Goal: Task Accomplishment & Management: Complete application form

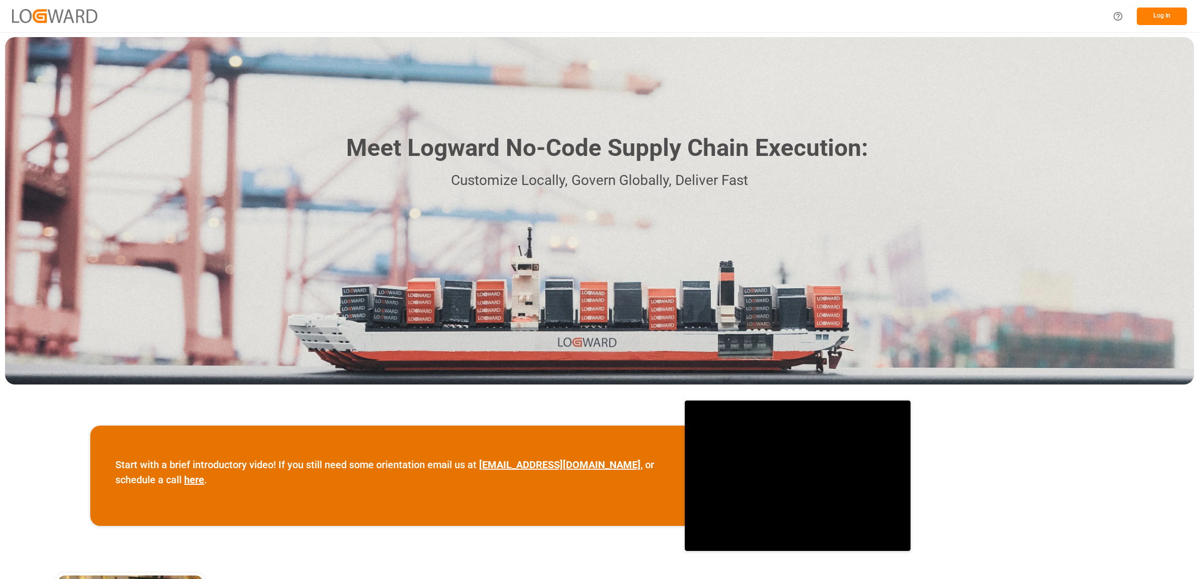
click at [1152, 18] on button "Log In" at bounding box center [1161, 17] width 50 height 18
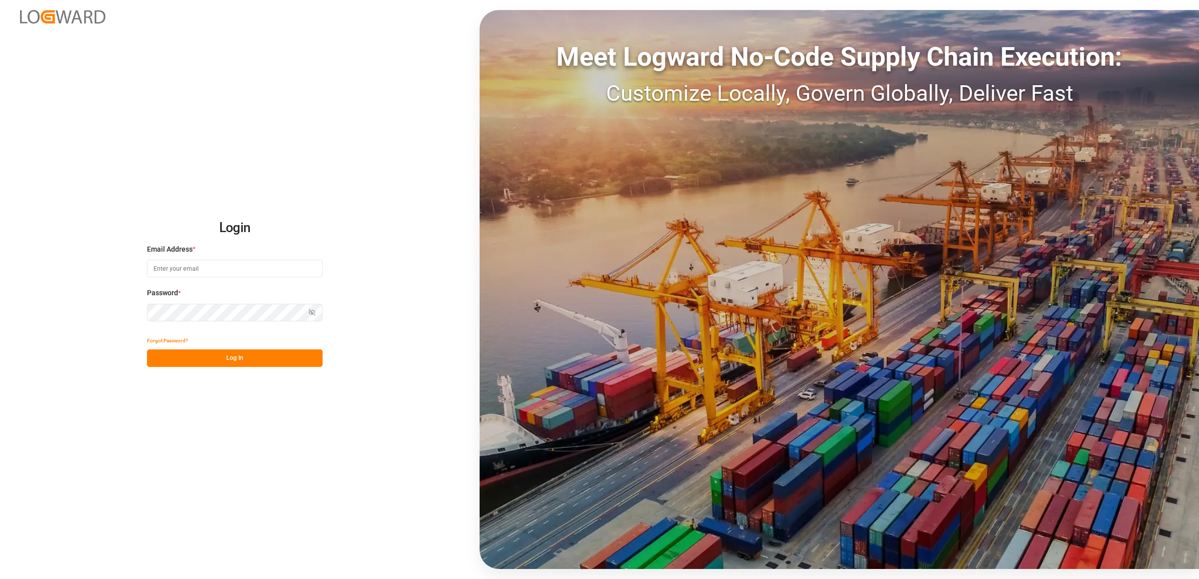
click at [224, 267] on input at bounding box center [235, 269] width 176 height 18
type input "[PERSON_NAME][EMAIL_ADDRESS][DOMAIN_NAME]"
click at [225, 357] on button "Log In" at bounding box center [235, 359] width 176 height 18
click at [98, 302] on div "Login Email Address * [PERSON_NAME][EMAIL_ADDRESS][DOMAIN_NAME] Password * Show…" at bounding box center [599, 289] width 1199 height 579
click at [251, 360] on button "Log In" at bounding box center [235, 359] width 176 height 18
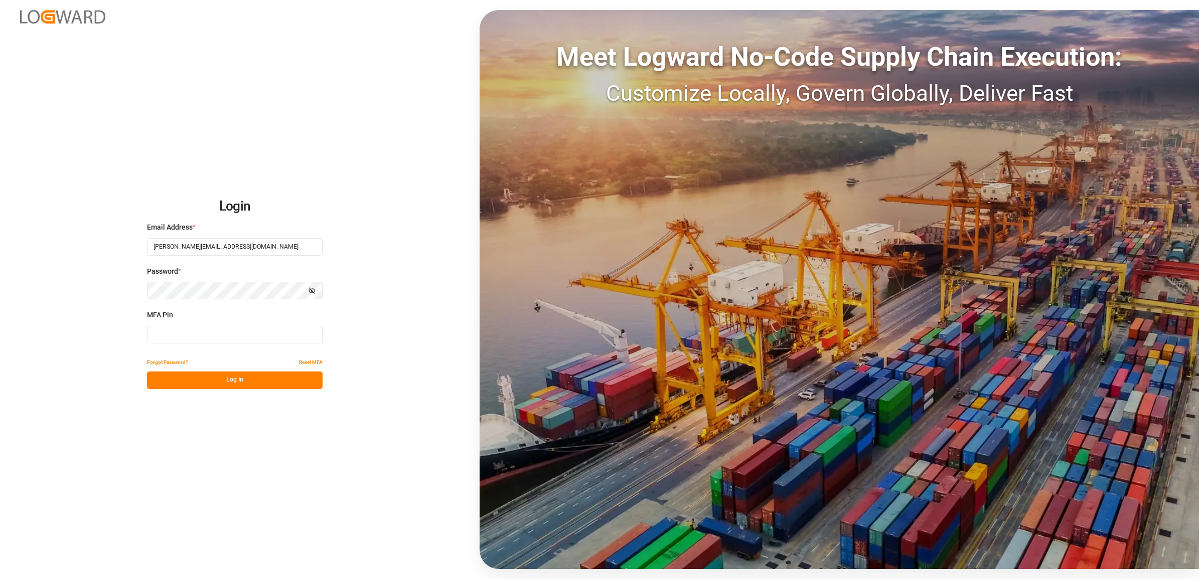
click at [206, 335] on input at bounding box center [235, 335] width 176 height 18
type input "936969"
click at [217, 381] on button "Log In" at bounding box center [235, 381] width 176 height 18
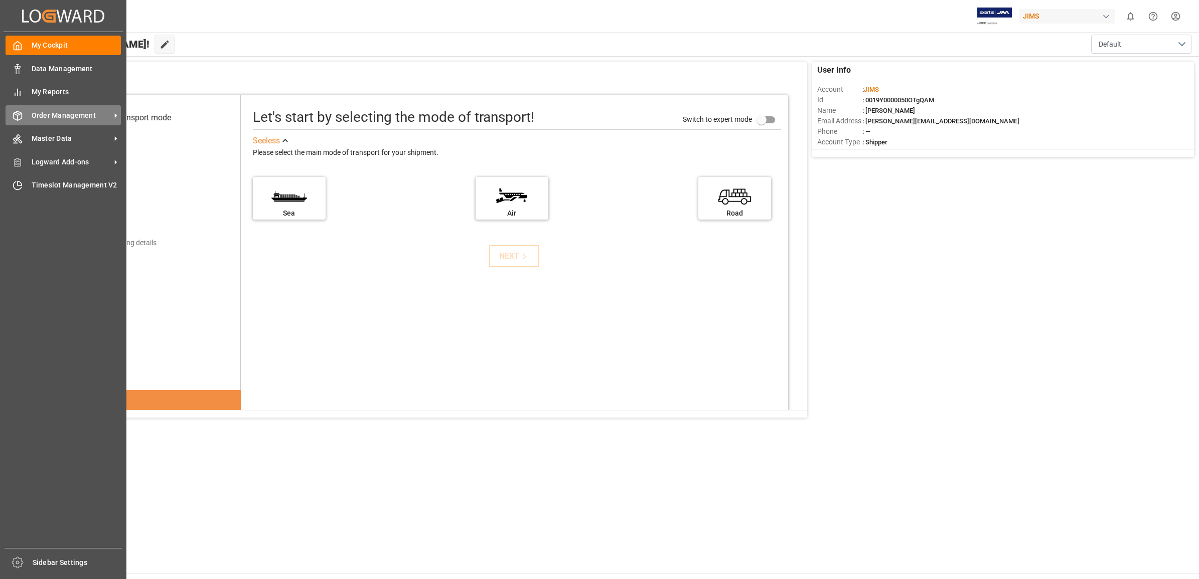
click at [65, 116] on span "Order Management" at bounding box center [71, 115] width 79 height 11
click at [78, 111] on span "Order Management" at bounding box center [71, 115] width 79 height 11
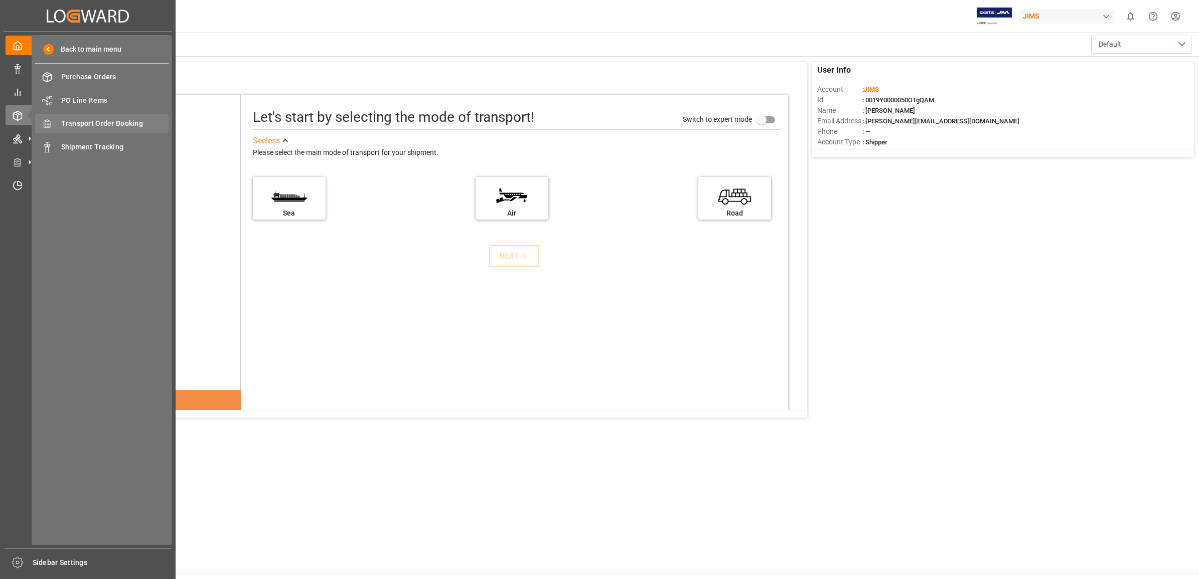
click at [99, 122] on span "Transport Order Booking" at bounding box center [115, 123] width 108 height 11
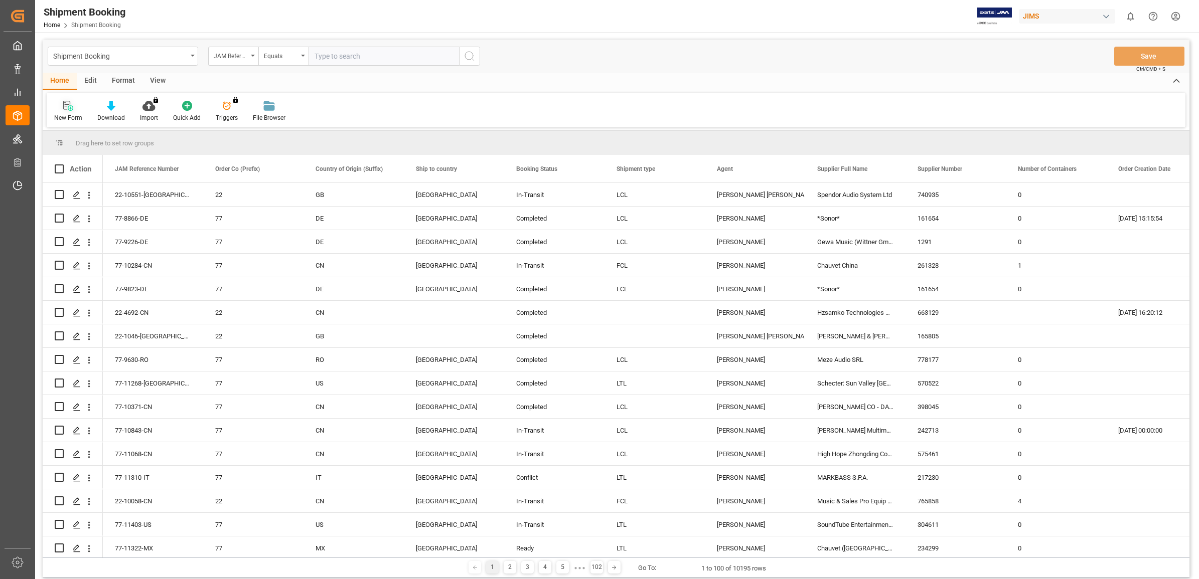
click at [66, 106] on icon at bounding box center [66, 105] width 7 height 9
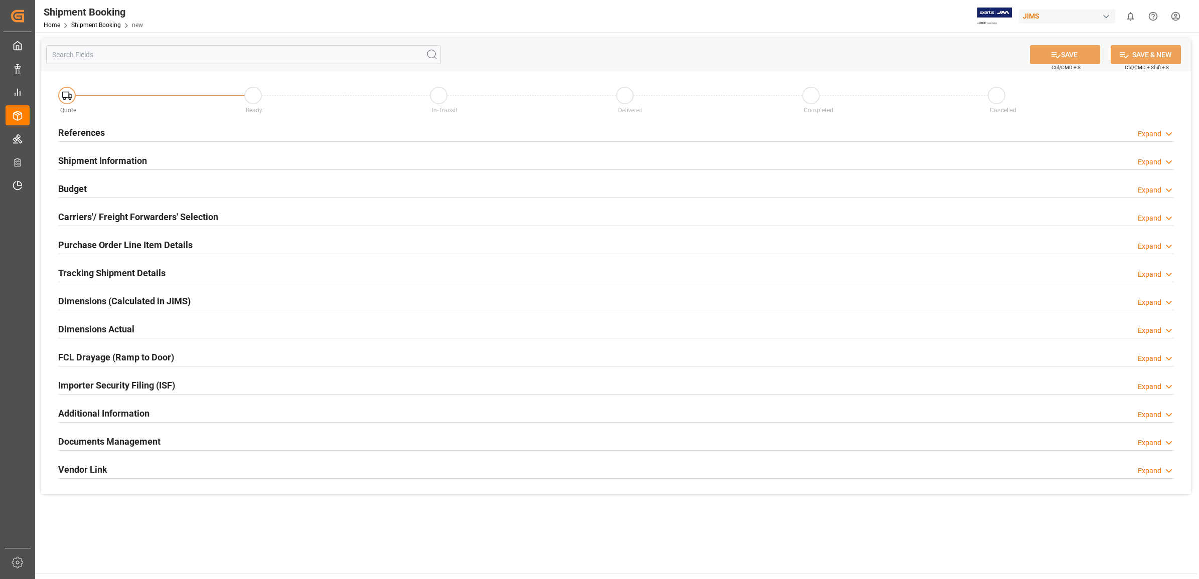
drag, startPoint x: 83, startPoint y: 131, endPoint x: 87, endPoint y: 136, distance: 6.4
click at [83, 133] on h2 "References" at bounding box center [81, 133] width 47 height 14
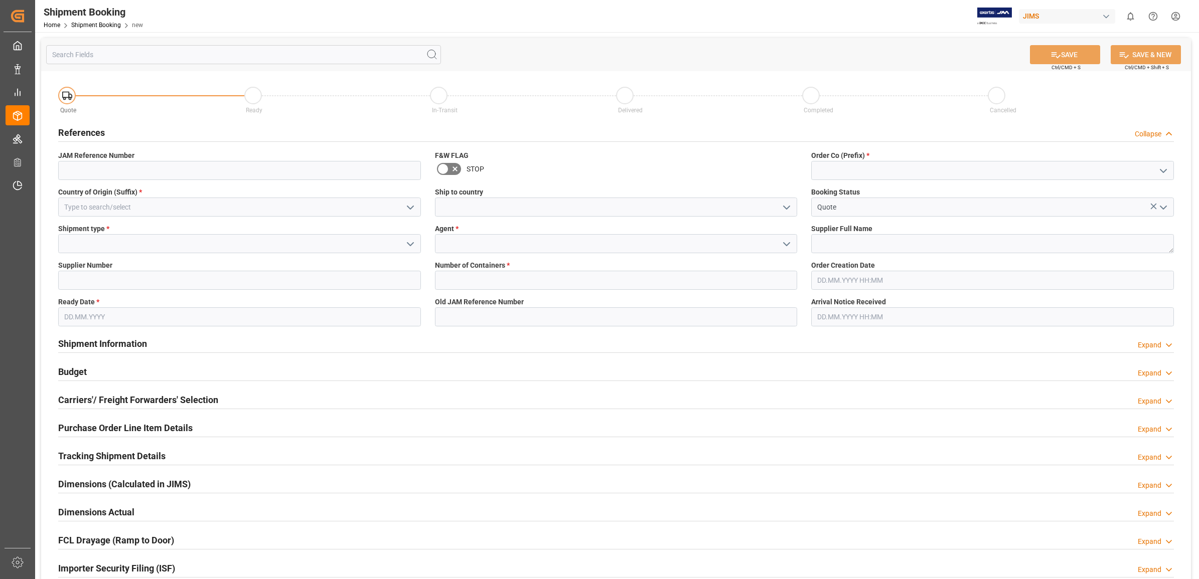
click at [1160, 167] on icon "open menu" at bounding box center [1163, 171] width 12 height 12
click at [837, 214] on div "77" at bounding box center [992, 215] width 362 height 23
type input "77"
click at [836, 239] on textarea at bounding box center [992, 243] width 363 height 19
type textarea "Clavia"
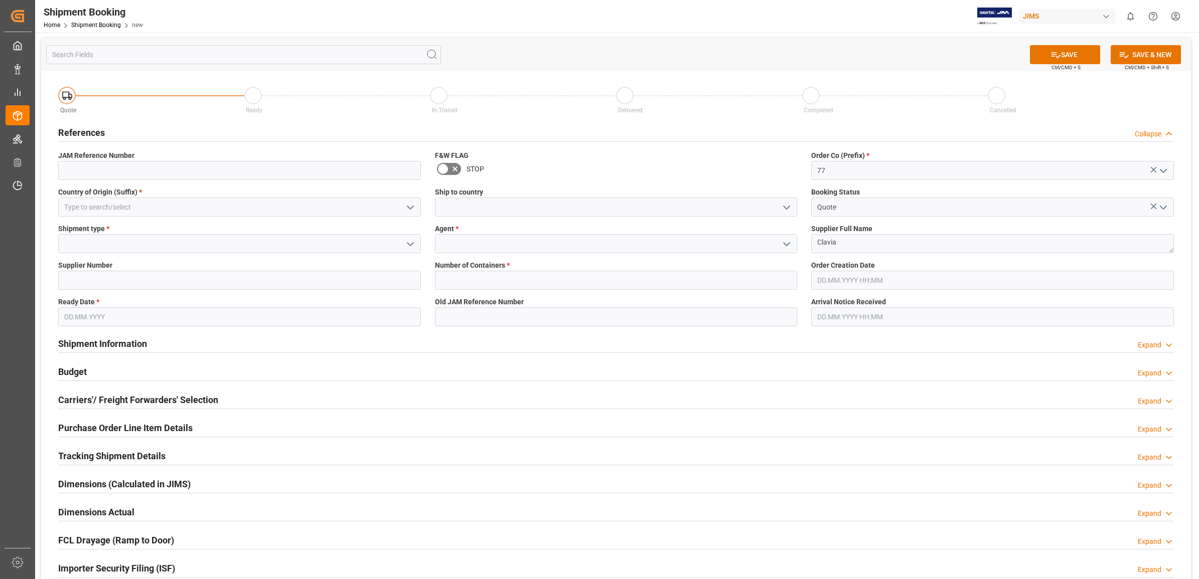
click at [782, 240] on icon "open menu" at bounding box center [786, 244] width 12 height 12
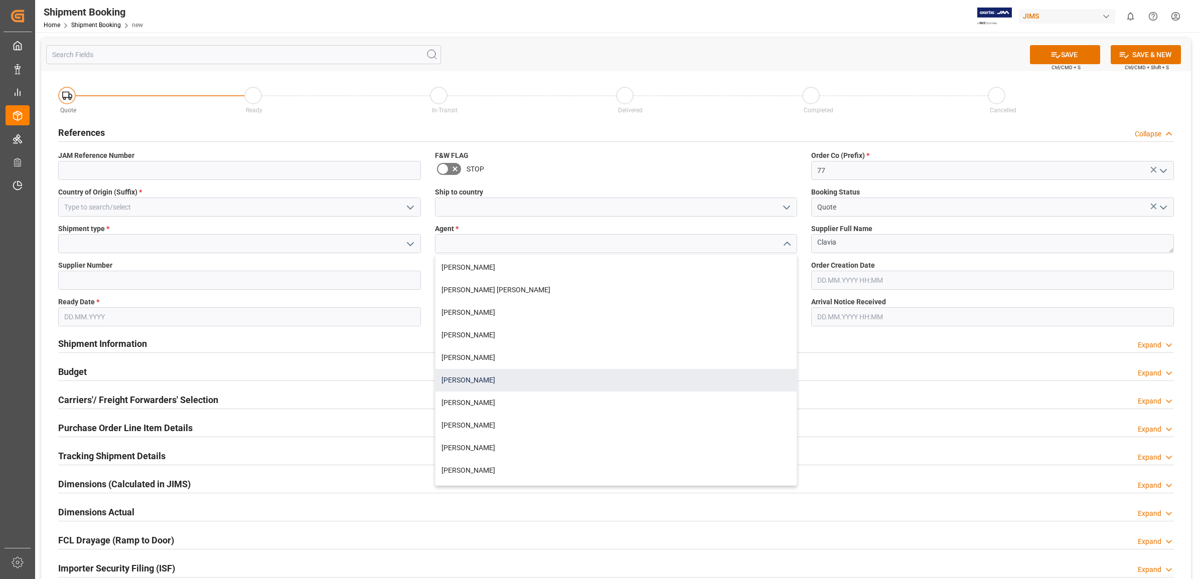
scroll to position [313, 0]
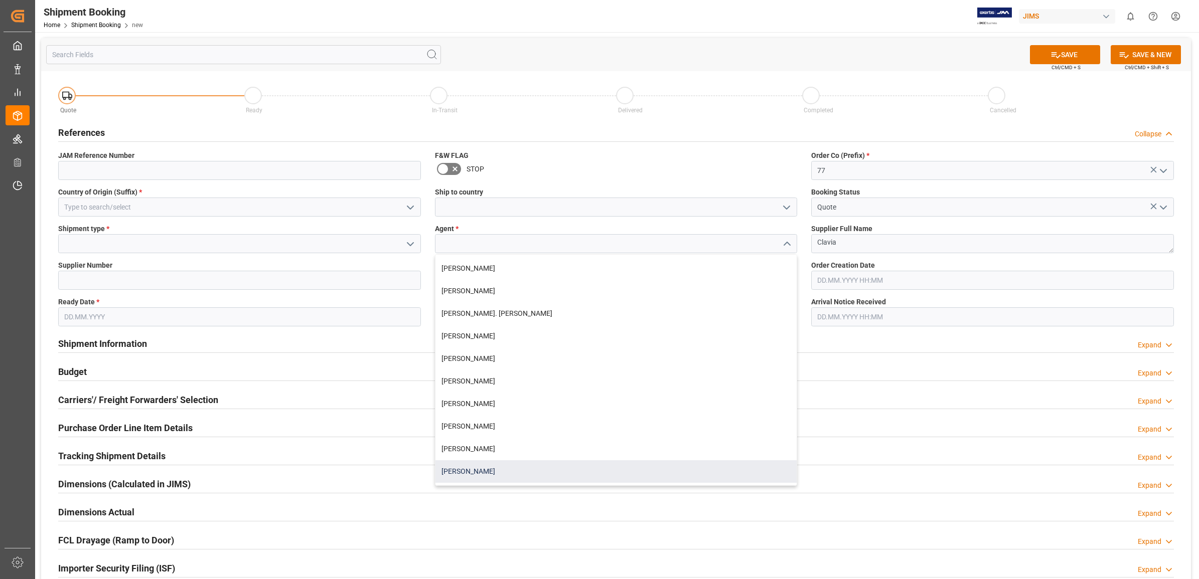
click at [504, 472] on div "[PERSON_NAME]" at bounding box center [616, 471] width 362 height 23
type input "[PERSON_NAME]"
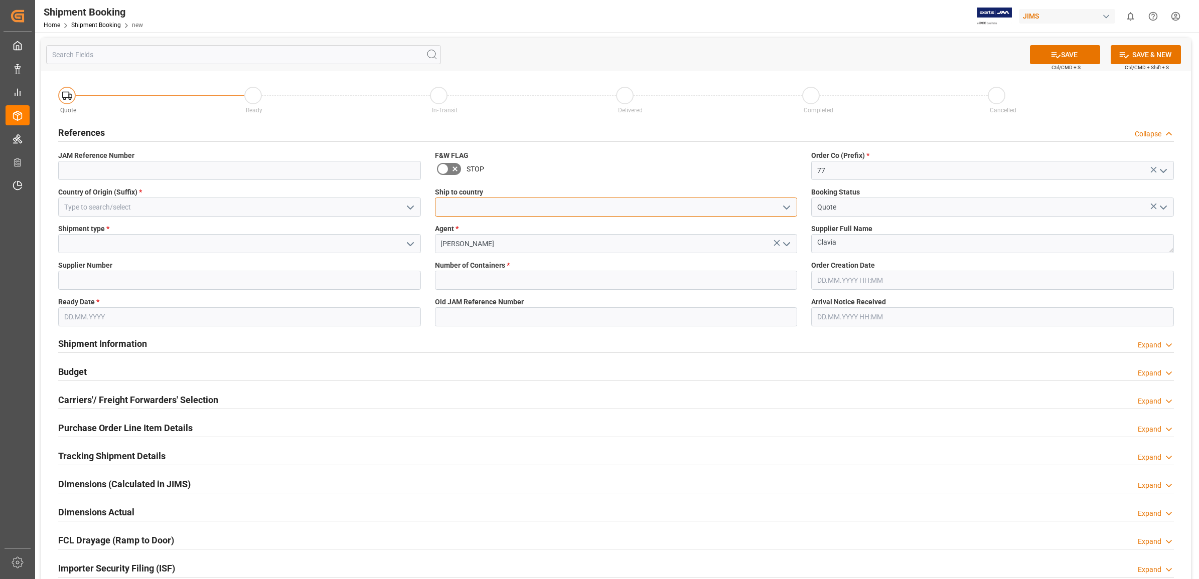
click at [476, 202] on input at bounding box center [616, 207] width 363 height 19
drag, startPoint x: 782, startPoint y: 206, endPoint x: 742, endPoint y: 212, distance: 40.6
click at [781, 206] on icon "open menu" at bounding box center [786, 208] width 12 height 12
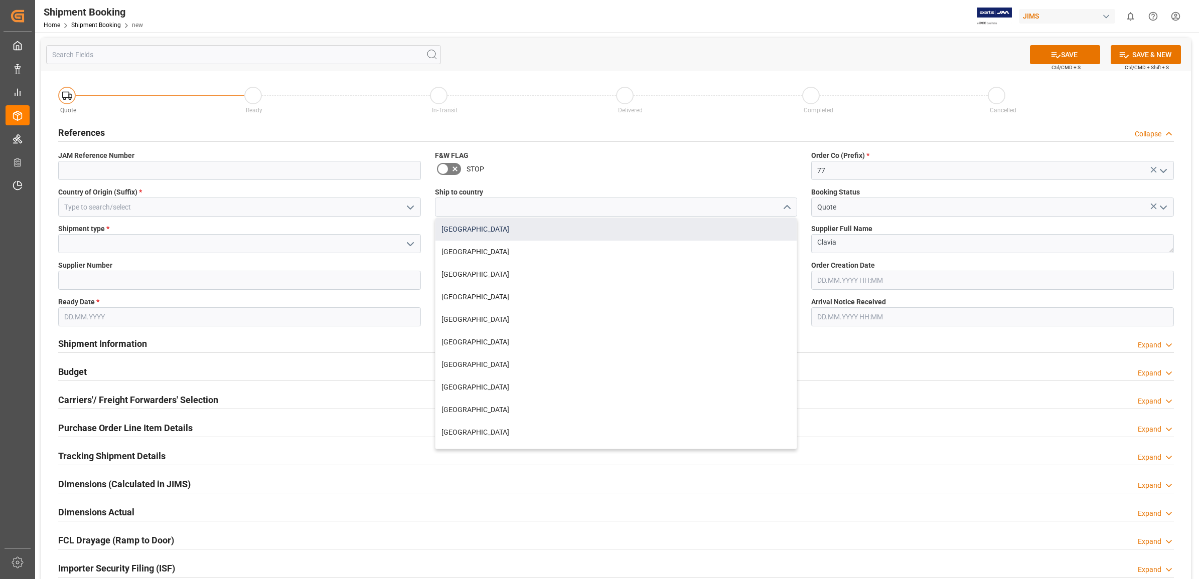
click at [454, 229] on div "[GEOGRAPHIC_DATA]" at bounding box center [616, 229] width 362 height 23
type input "[GEOGRAPHIC_DATA]"
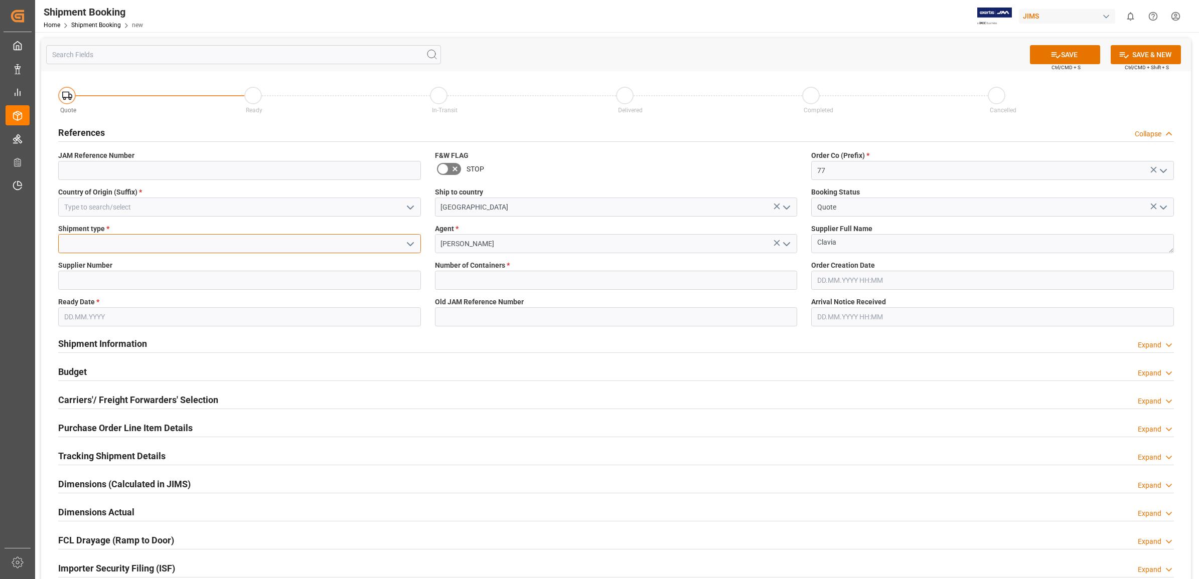
click at [164, 247] on input at bounding box center [239, 243] width 363 height 19
click at [404, 207] on icon "open menu" at bounding box center [410, 208] width 12 height 12
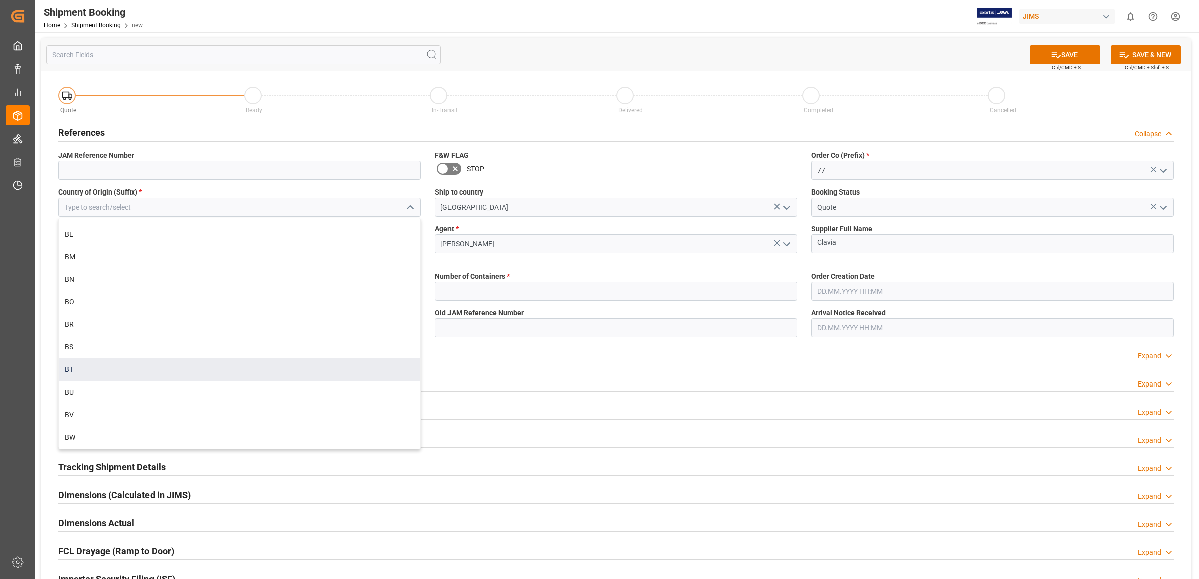
scroll to position [878, 0]
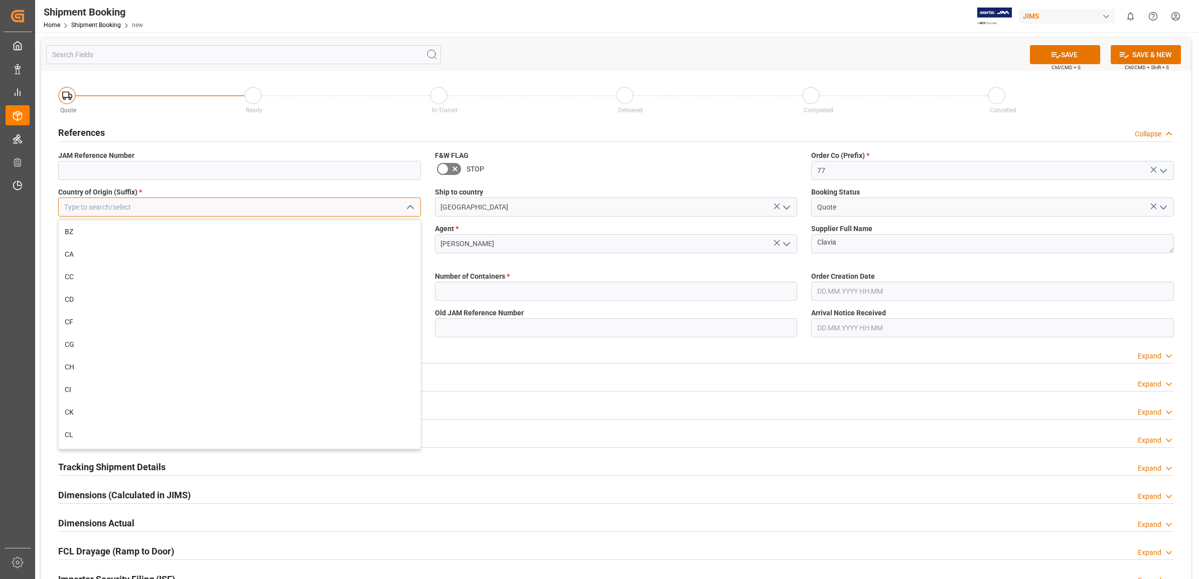
click at [106, 208] on input at bounding box center [239, 207] width 363 height 19
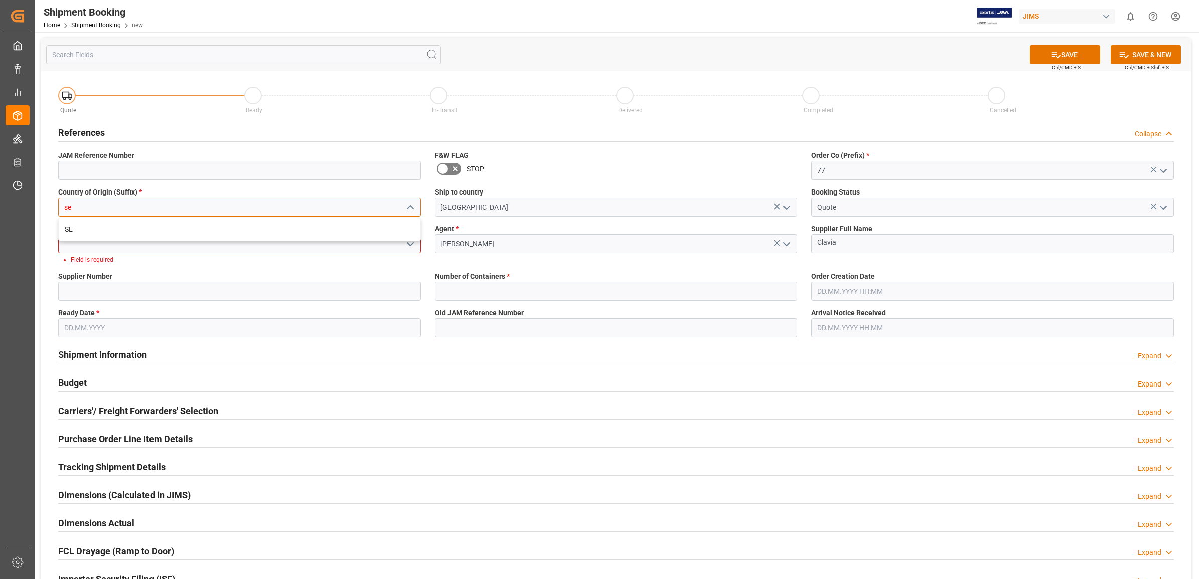
scroll to position [0, 0]
click at [94, 233] on div "SE" at bounding box center [240, 229] width 362 height 23
type input "SE"
click at [408, 243] on polyline "open menu" at bounding box center [410, 244] width 6 height 3
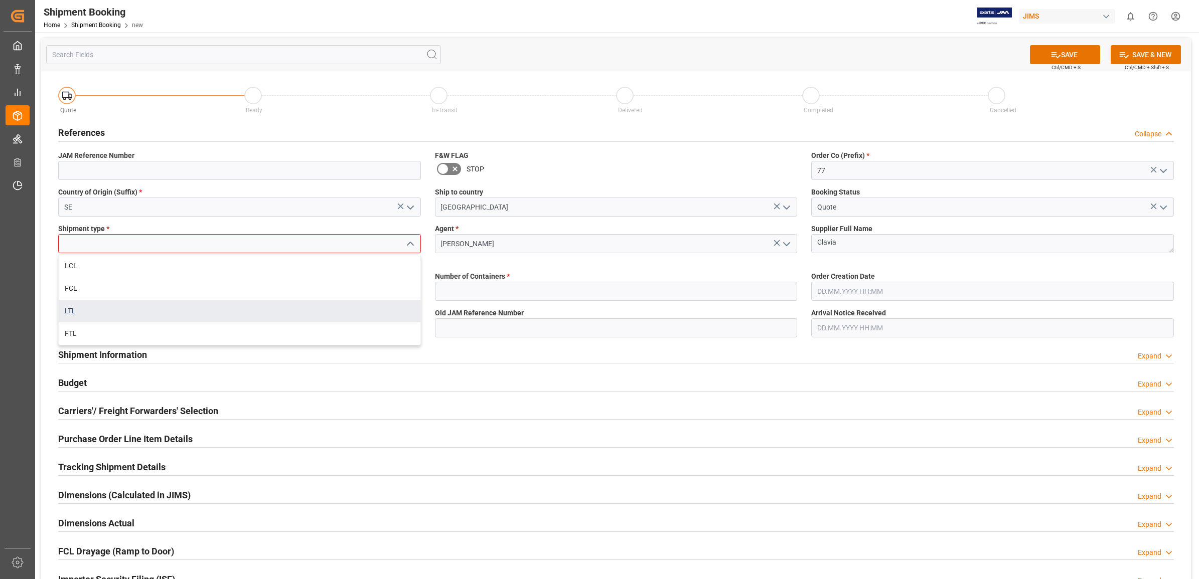
click at [84, 311] on div "LTL" at bounding box center [240, 311] width 362 height 23
type input "LTL"
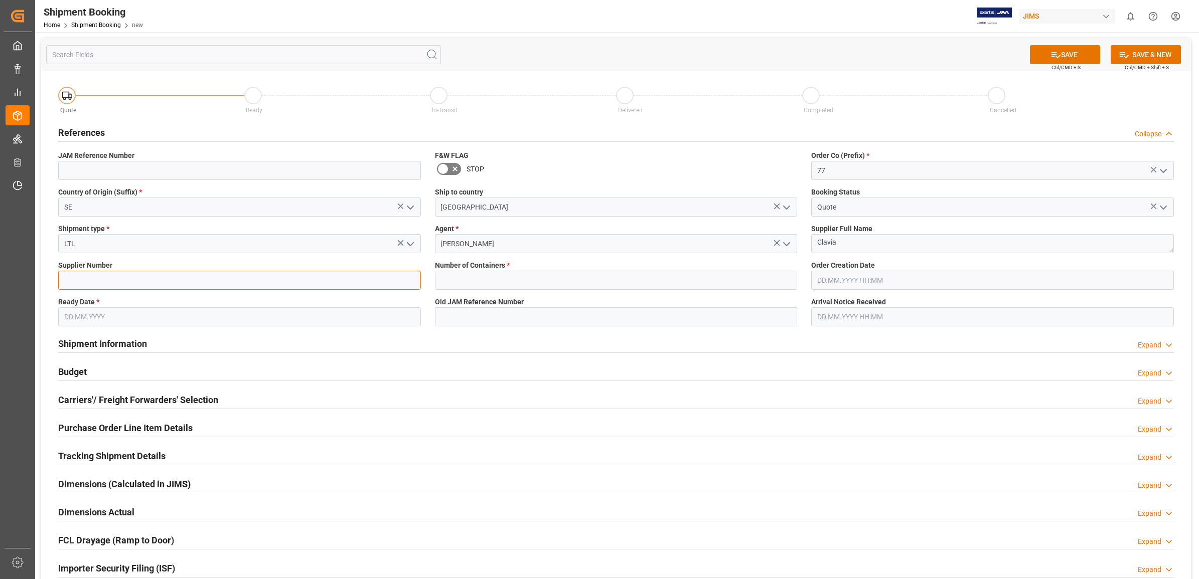
click at [89, 280] on input at bounding box center [239, 280] width 363 height 19
type input "212850"
click at [207, 308] on input "text" at bounding box center [239, 316] width 363 height 19
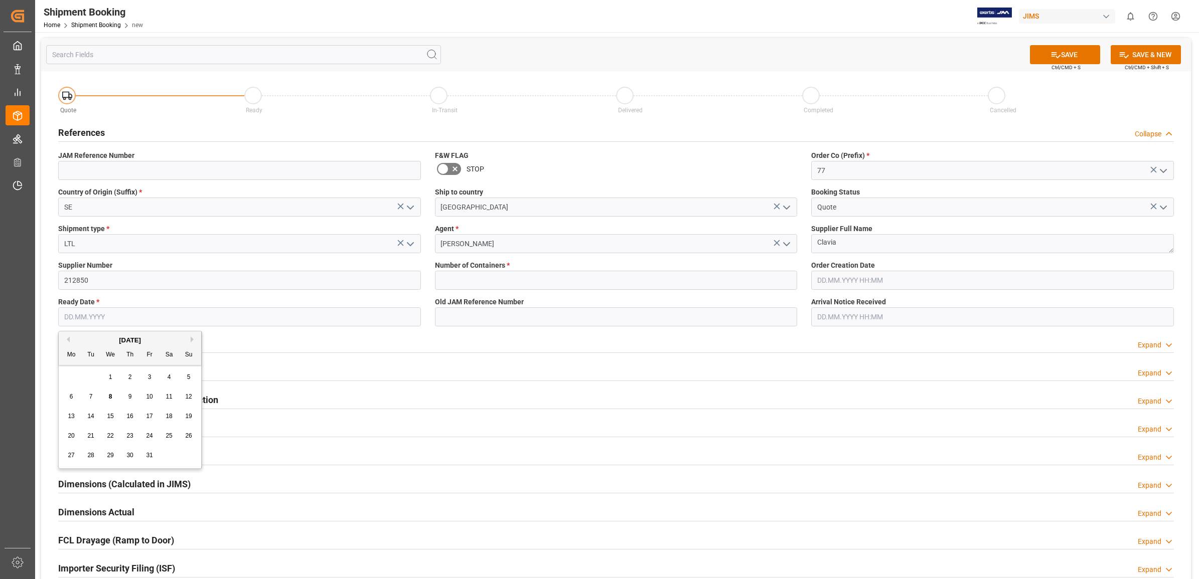
type input "[DATE]"
type input "0"
click at [109, 399] on span "8" at bounding box center [111, 396] width 4 height 7
type input "[DATE]"
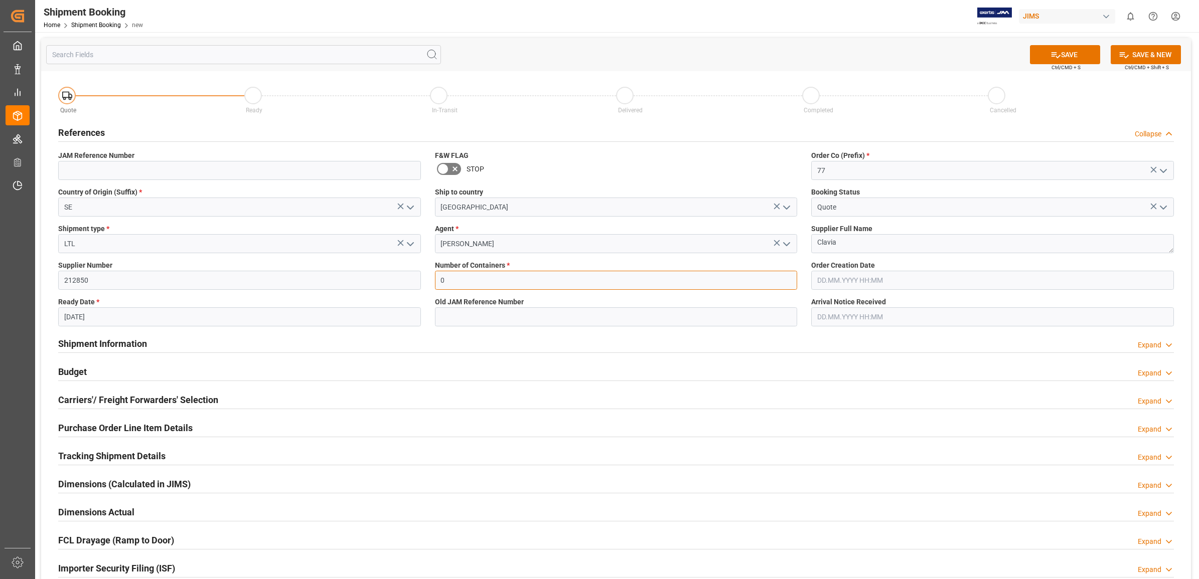
click at [644, 280] on input "0" at bounding box center [616, 280] width 363 height 19
type input "0"
click at [631, 385] on div "Budget Expand" at bounding box center [615, 372] width 1129 height 28
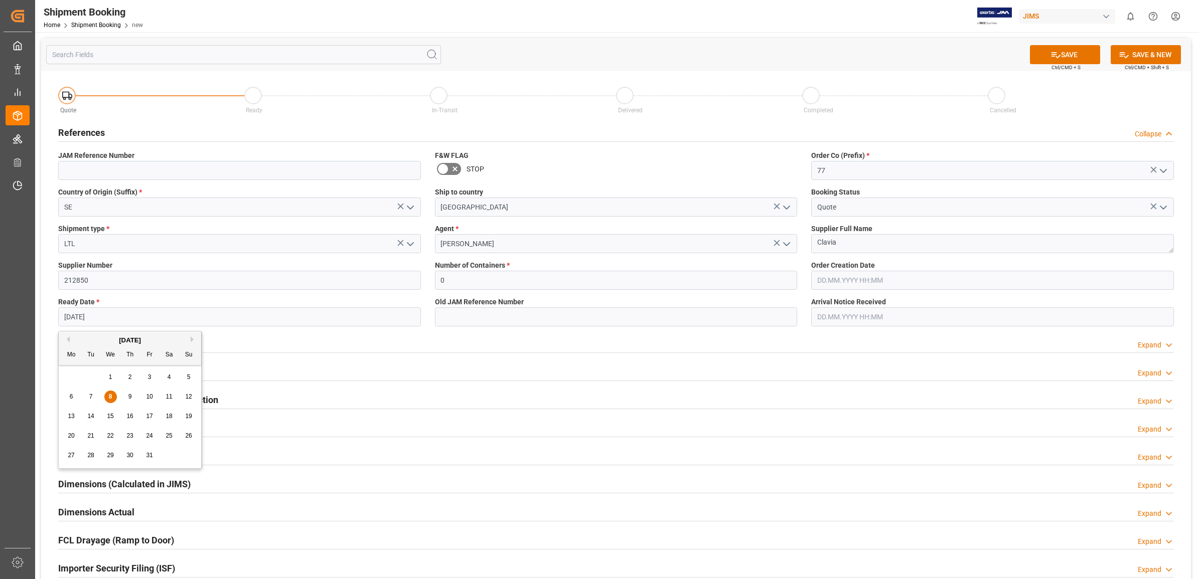
click at [222, 324] on input "[DATE]" at bounding box center [239, 316] width 363 height 19
click at [1064, 51] on button "SAVE" at bounding box center [1065, 54] width 70 height 19
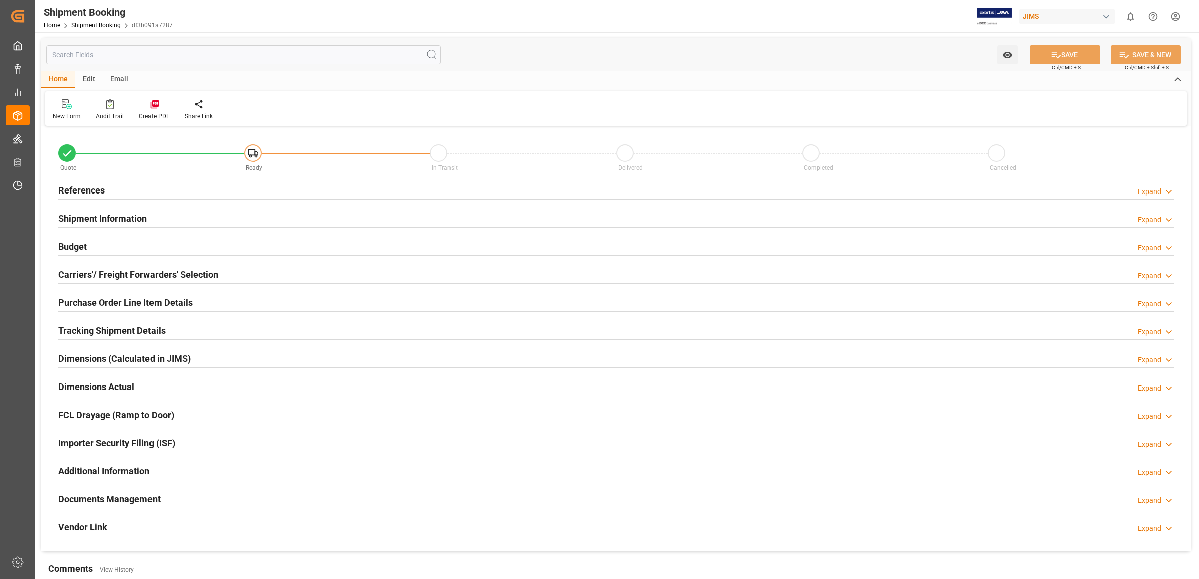
type input "0"
type input "[DATE]"
click at [79, 189] on h2 "References" at bounding box center [81, 191] width 47 height 14
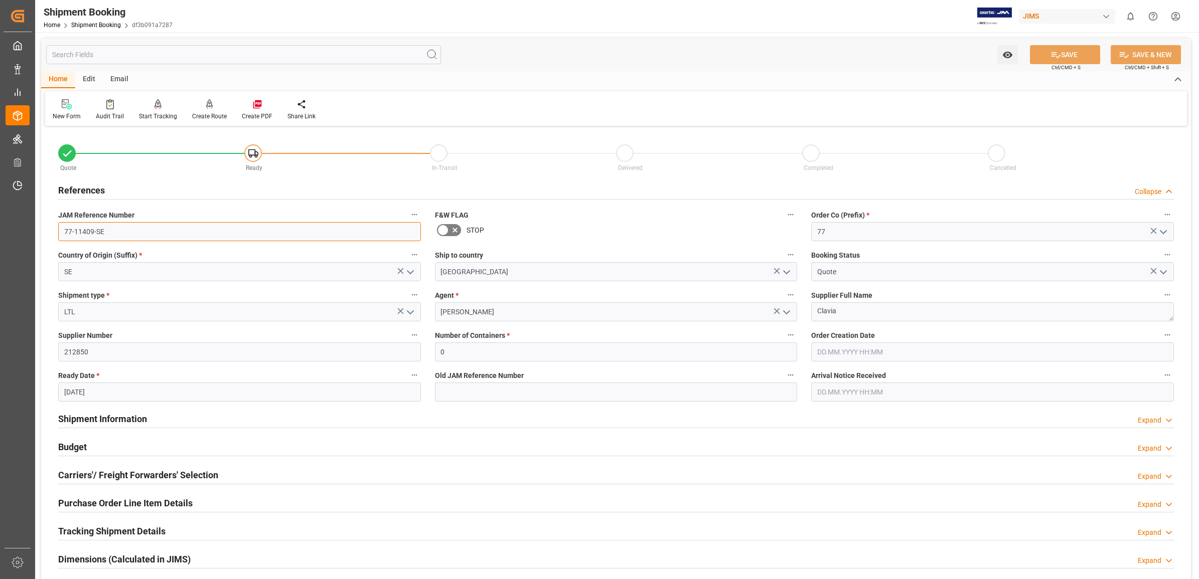
drag, startPoint x: 55, startPoint y: 231, endPoint x: 39, endPoint y: 231, distance: 16.6
click at [39, 231] on div "Watch Option SAVE Ctrl/CMD + S SAVE & NEW Ctrl/CMD + Shift + S Home Edit Email …" at bounding box center [616, 436] width 1162 height 808
